Goal: Task Accomplishment & Management: Manage account settings

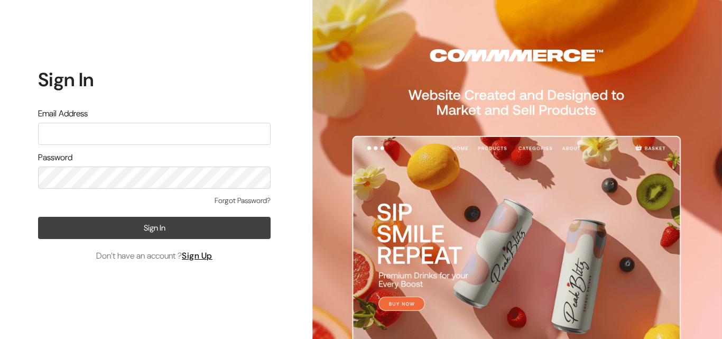
type input "hello@tunai.in"
click at [117, 220] on button "Sign In" at bounding box center [154, 228] width 232 height 22
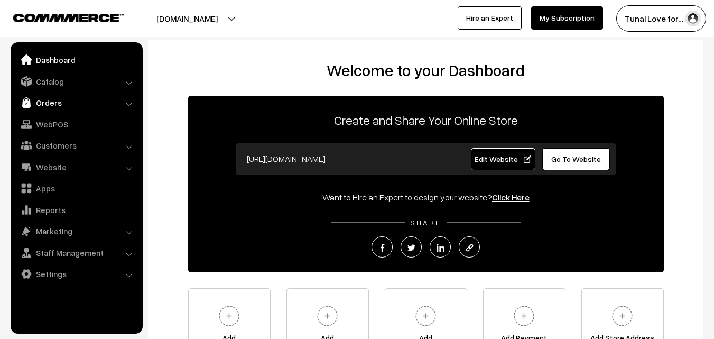
click at [69, 101] on link "Orders" at bounding box center [76, 102] width 126 height 19
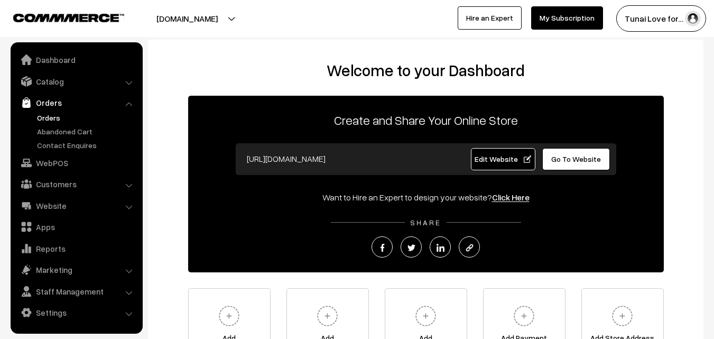
click at [49, 119] on link "Orders" at bounding box center [86, 117] width 105 height 11
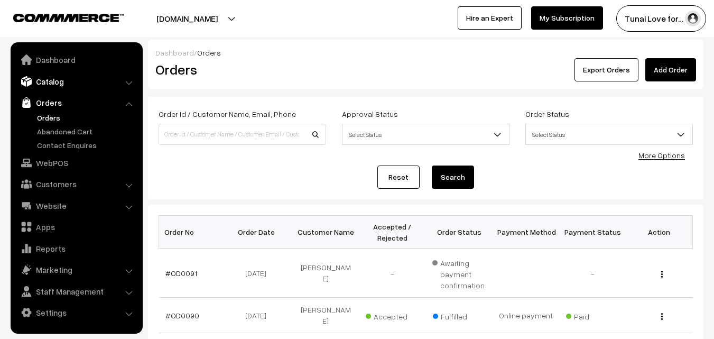
click at [68, 86] on link "Catalog" at bounding box center [76, 81] width 126 height 19
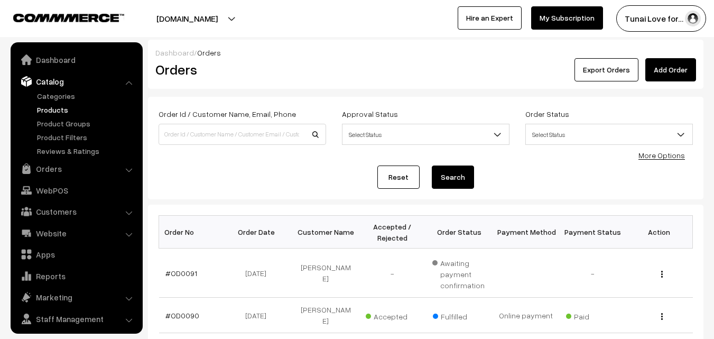
click at [52, 106] on link "Products" at bounding box center [86, 109] width 105 height 11
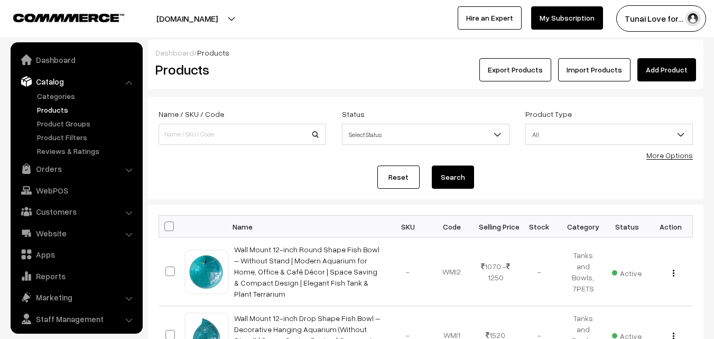
scroll to position [26, 0]
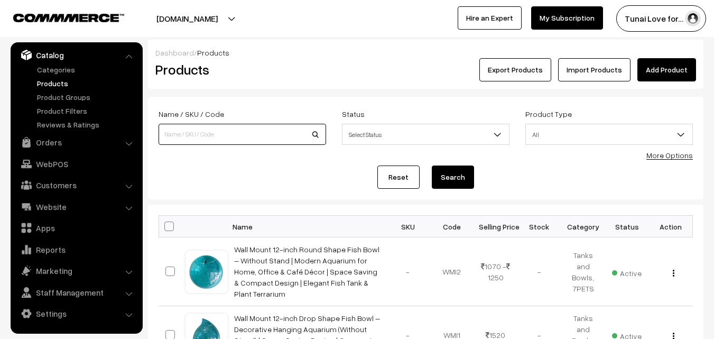
click at [295, 141] on input at bounding box center [243, 134] width 168 height 21
click at [669, 153] on link "More Options" at bounding box center [669, 155] width 46 height 9
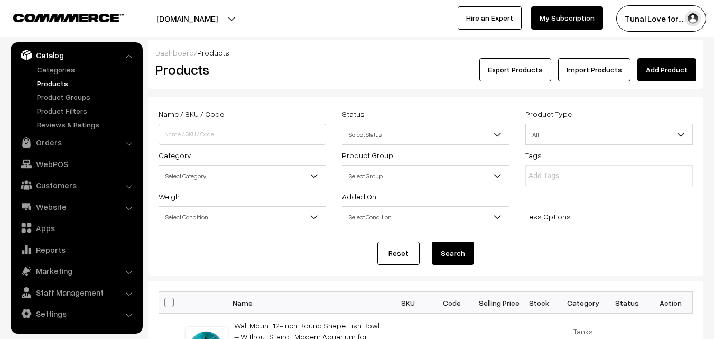
click at [287, 179] on span "Select Category" at bounding box center [242, 175] width 166 height 18
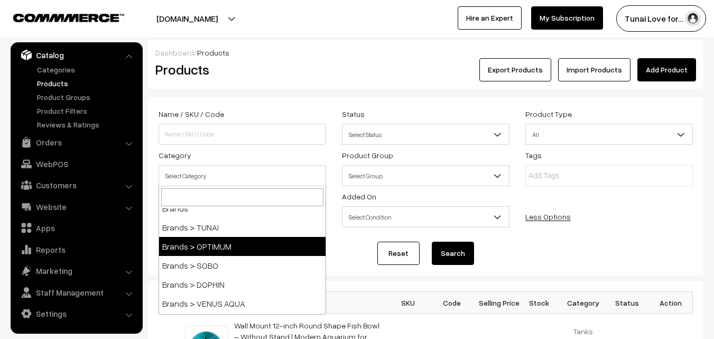
scroll to position [53, 0]
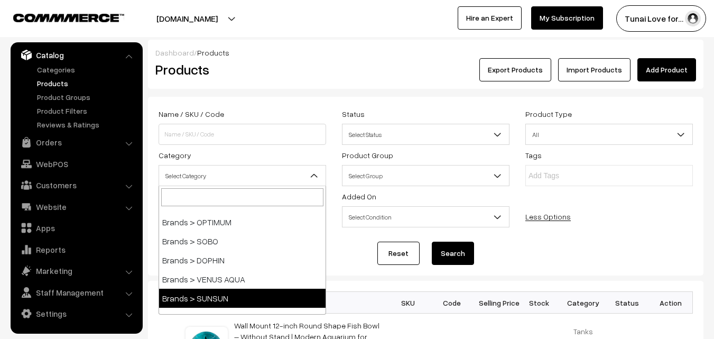
select select "40"
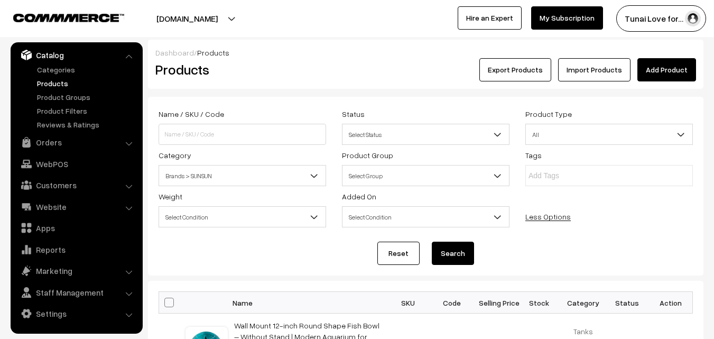
click at [444, 255] on button "Search" at bounding box center [453, 252] width 42 height 23
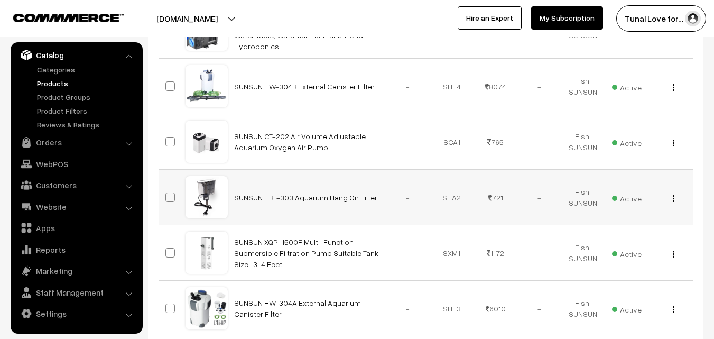
scroll to position [423, 0]
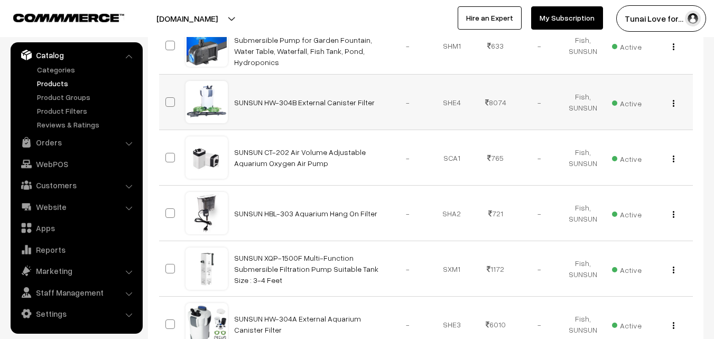
click at [673, 100] on img "button" at bounding box center [674, 103] width 2 height 7
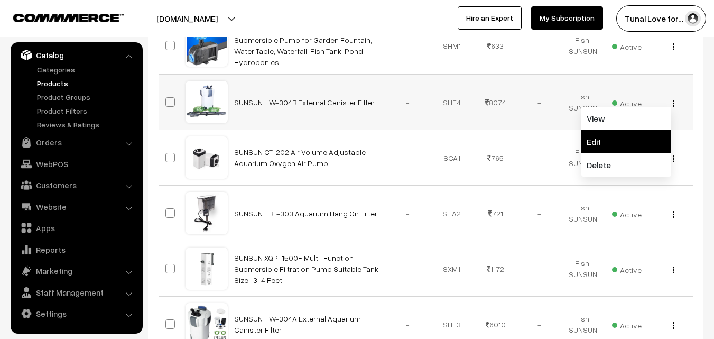
click at [602, 130] on link "Edit" at bounding box center [626, 141] width 90 height 23
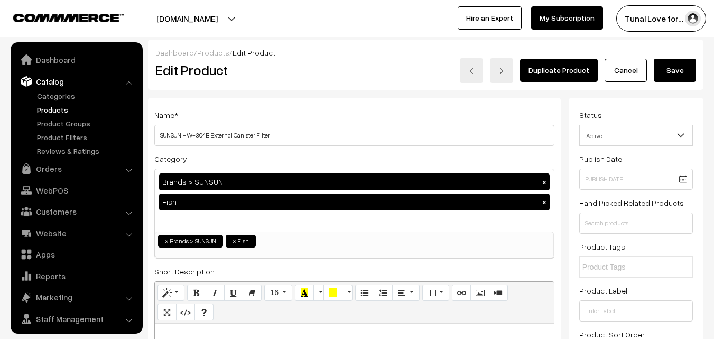
scroll to position [26, 0]
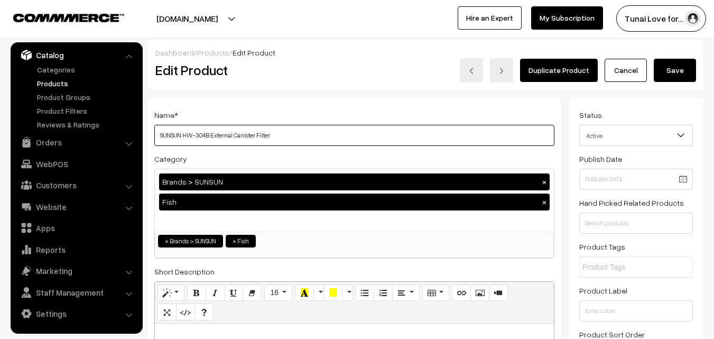
click at [279, 136] on input "SUNSUN HW-304B External Canister Filter" at bounding box center [354, 135] width 400 height 21
paste input "SunSun Hw304B 525GPH Pro Canister Filter Kit with 9-watt UV Sterilizer"
drag, startPoint x: 273, startPoint y: 134, endPoint x: 315, endPoint y: 135, distance: 42.3
click at [315, 135] on input "SUNSUN HW-304B External Canister Filter SunSun Hw304B 525GPH Pro Canister Filte…" at bounding box center [354, 135] width 400 height 21
drag, startPoint x: 212, startPoint y: 134, endPoint x: 269, endPoint y: 133, distance: 57.6
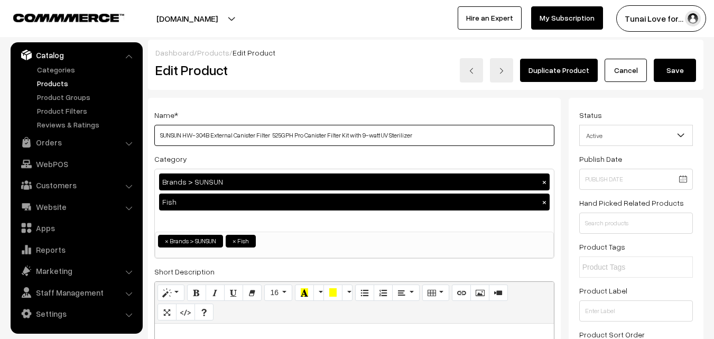
click at [269, 133] on input "SUNSUN HW-304B External Canister Filter 525GPH Pro Canister Filter Kit with 9-w…" at bounding box center [354, 135] width 400 height 21
click at [271, 134] on input "SUNSUN HW-304B External Canister Filter 525GPH Pro Canister Filter Kit with 9-w…" at bounding box center [354, 135] width 400 height 21
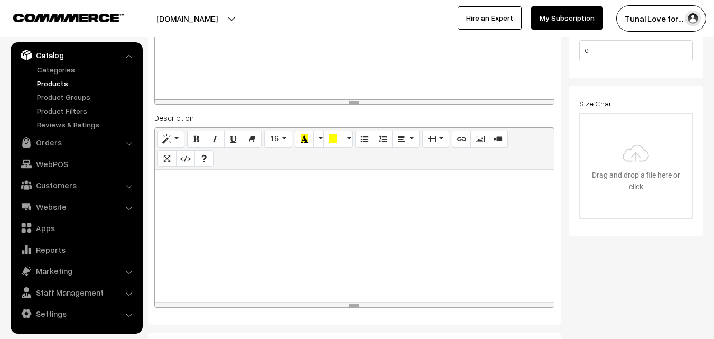
scroll to position [317, 0]
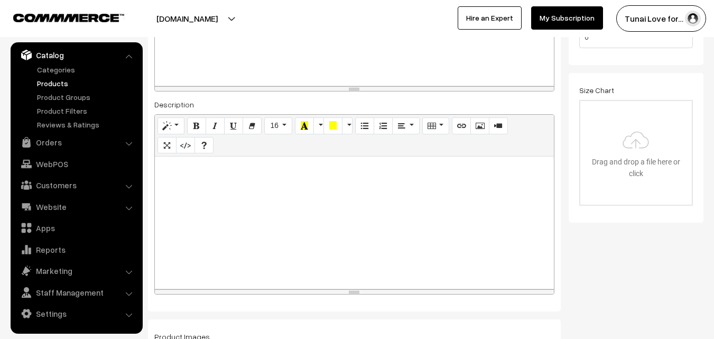
type input "SUNSUN HW-304B | 525GPH Pro Canister Filter Kit with 9-watt UV Sterilizer"
click at [216, 199] on div at bounding box center [354, 222] width 399 height 132
paste div
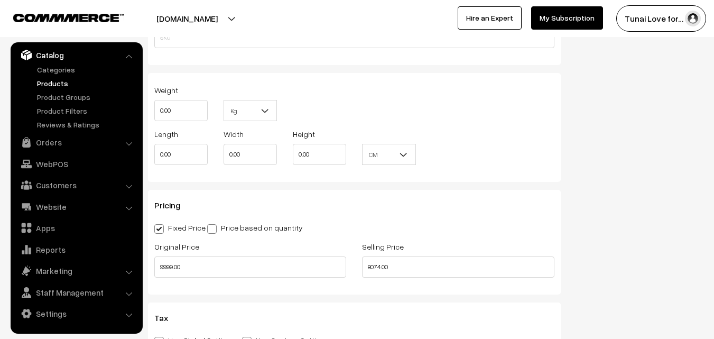
scroll to position [1057, 0]
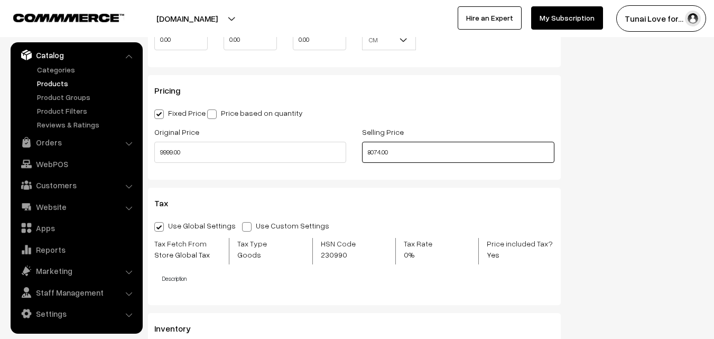
click at [380, 150] on input "8074.00" at bounding box center [458, 152] width 192 height 21
type input "8099.00"
click at [420, 178] on div "Pricing Fixed Price Price based on quantity Original Price 9999.00 Selling Pric…" at bounding box center [354, 127] width 413 height 105
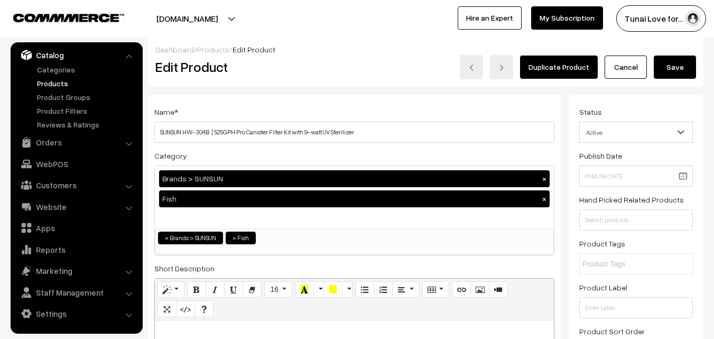
scroll to position [0, 0]
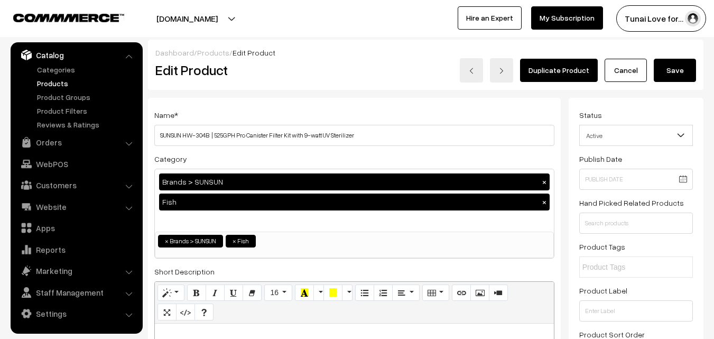
click at [686, 68] on button "Save" at bounding box center [675, 70] width 42 height 23
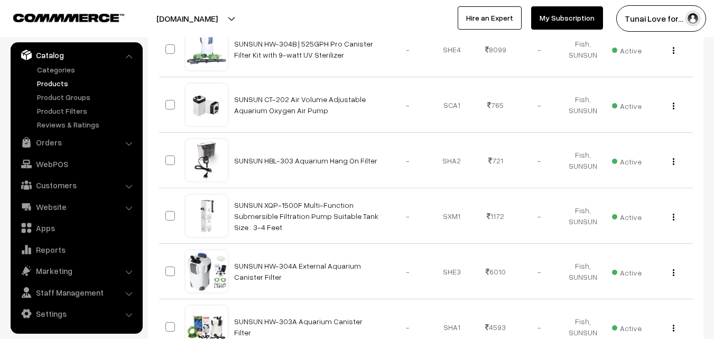
scroll to position [528, 0]
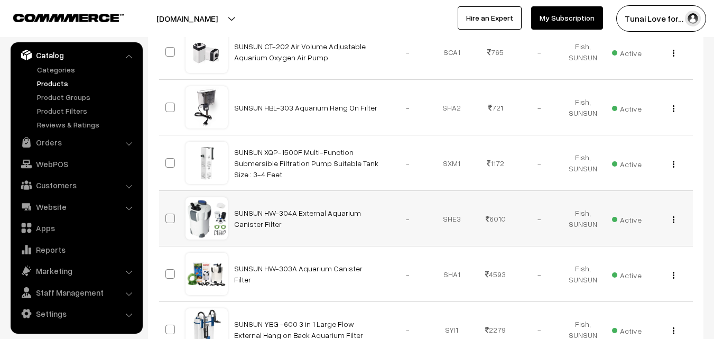
click at [673, 216] on img "button" at bounding box center [674, 219] width 2 height 7
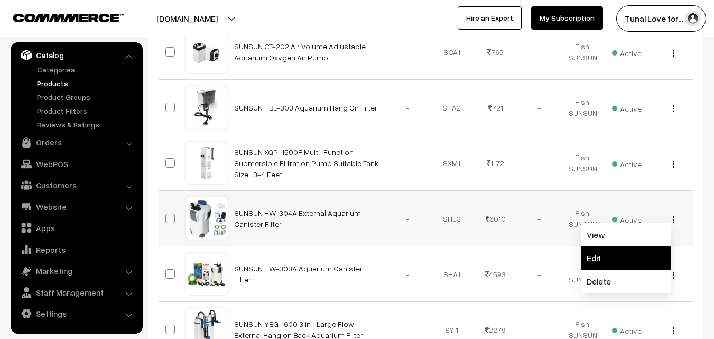
click at [598, 246] on link "Edit" at bounding box center [626, 257] width 90 height 23
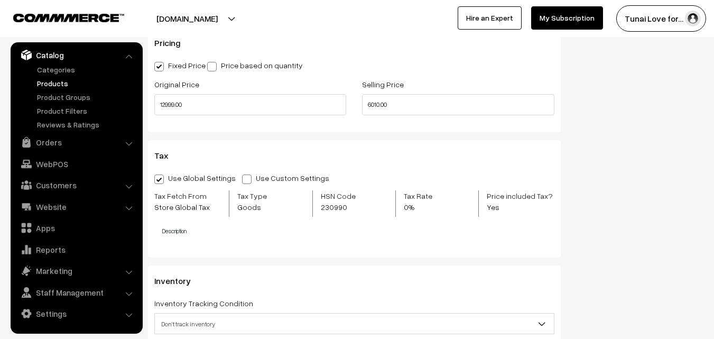
scroll to position [1110, 0]
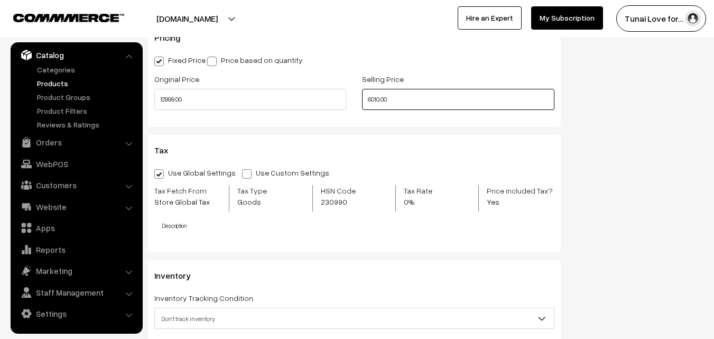
drag, startPoint x: 378, startPoint y: 99, endPoint x: 364, endPoint y: 95, distance: 14.7
click at [364, 95] on input "6010.00" at bounding box center [458, 99] width 192 height 21
drag, startPoint x: 379, startPoint y: 97, endPoint x: 365, endPoint y: 97, distance: 13.7
click at [365, 97] on input "6010.00" at bounding box center [458, 99] width 192 height 21
type input "7199.00"
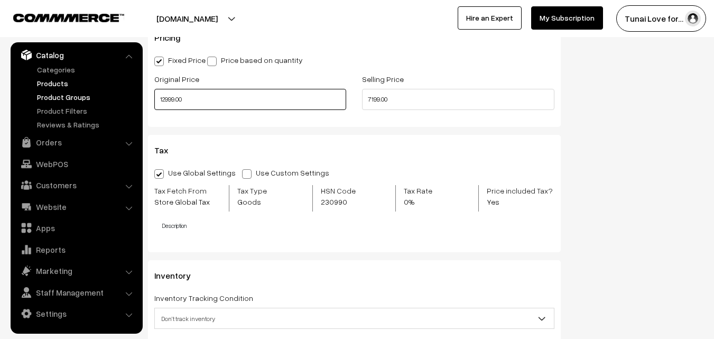
drag, startPoint x: 188, startPoint y: 98, endPoint x: 137, endPoint y: 100, distance: 51.3
click at [525, 132] on div "SKU Weight 0.00 Kg Kg Length 0.00 Width 0.00 Height 0.00 CM In CM" at bounding box center [354, 88] width 413 height 513
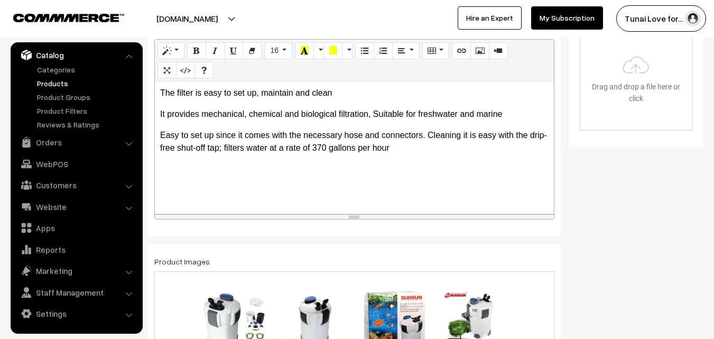
scroll to position [370, 0]
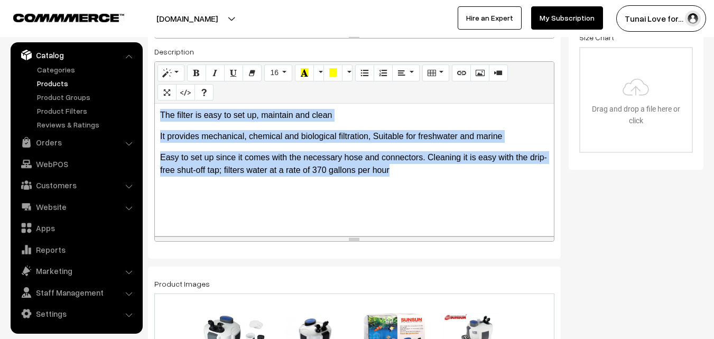
drag, startPoint x: 157, startPoint y: 110, endPoint x: 447, endPoint y: 172, distance: 295.6
click at [447, 172] on div "The filter is easy to set up, maintain and clean It provides mechanical, chemic…" at bounding box center [354, 170] width 399 height 132
paste div
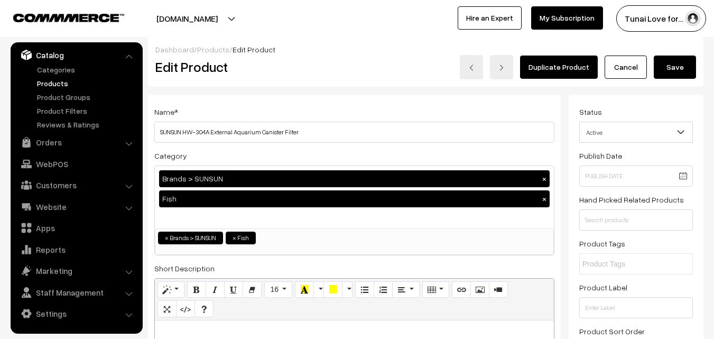
scroll to position [0, 0]
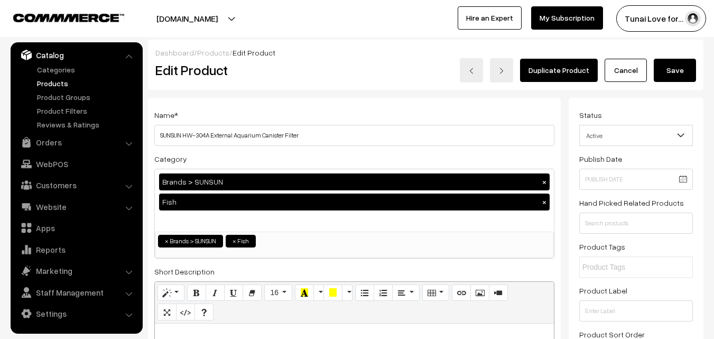
click at [684, 72] on button "Save" at bounding box center [675, 70] width 42 height 23
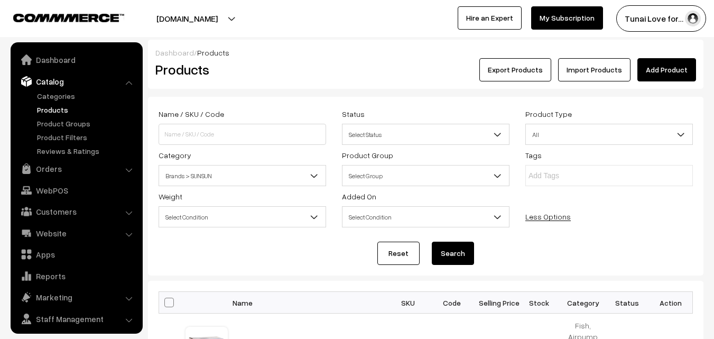
scroll to position [26, 0]
